Goal: Transaction & Acquisition: Purchase product/service

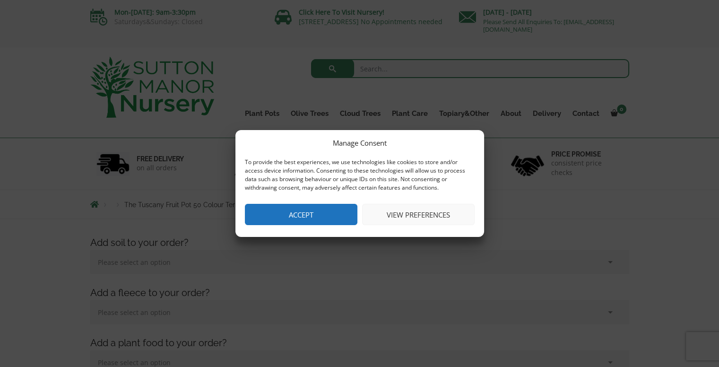
click at [416, 215] on button "View preferences" at bounding box center [418, 214] width 112 height 21
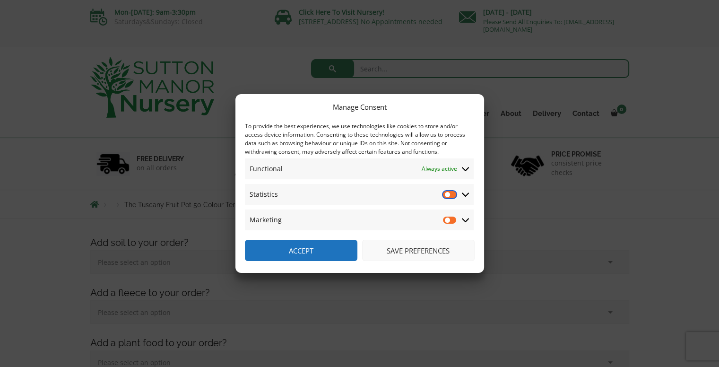
click at [455, 193] on input "Statistics" at bounding box center [450, 194] width 14 height 9
click at [448, 195] on input "Statistics" at bounding box center [450, 194] width 14 height 9
click at [453, 194] on input "Statistics" at bounding box center [450, 194] width 14 height 9
click at [452, 194] on input "Statistics" at bounding box center [450, 194] width 14 height 9
click at [466, 194] on icon at bounding box center [466, 194] width 8 height 9
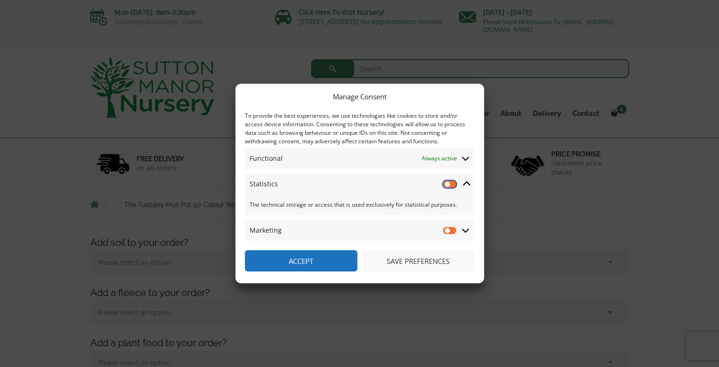
click at [452, 185] on input "Statistics" at bounding box center [450, 183] width 14 height 9
click at [450, 184] on input "Statistics" at bounding box center [450, 183] width 14 height 9
checkbox input "false"
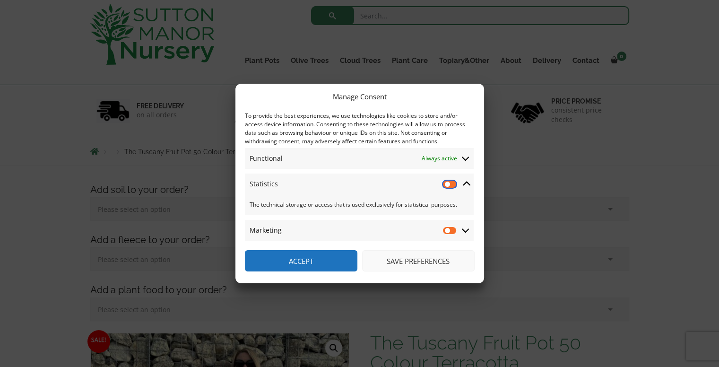
scroll to position [54, 0]
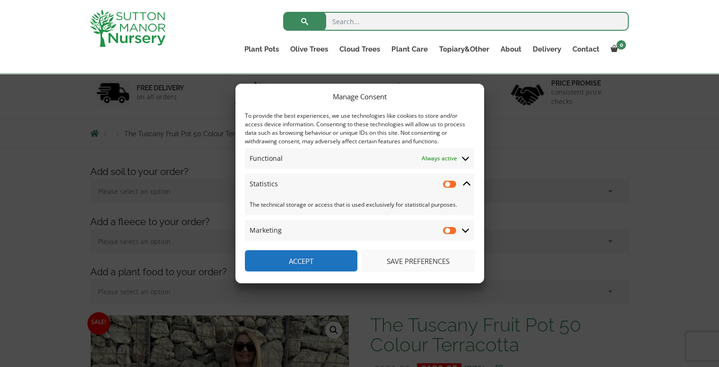
click at [410, 259] on button "Save preferences" at bounding box center [418, 260] width 112 height 21
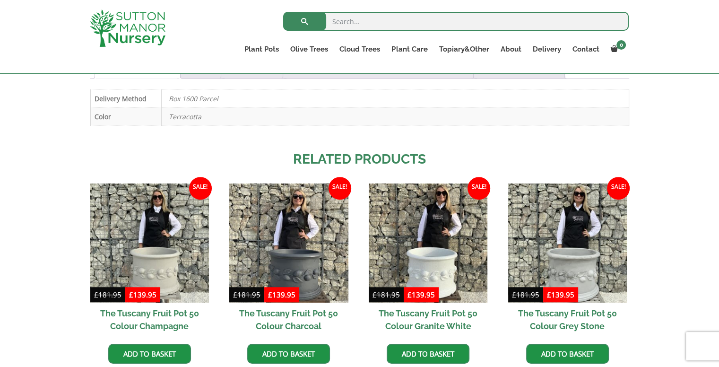
scroll to position [698, 0]
